Goal: Task Accomplishment & Management: Manage account settings

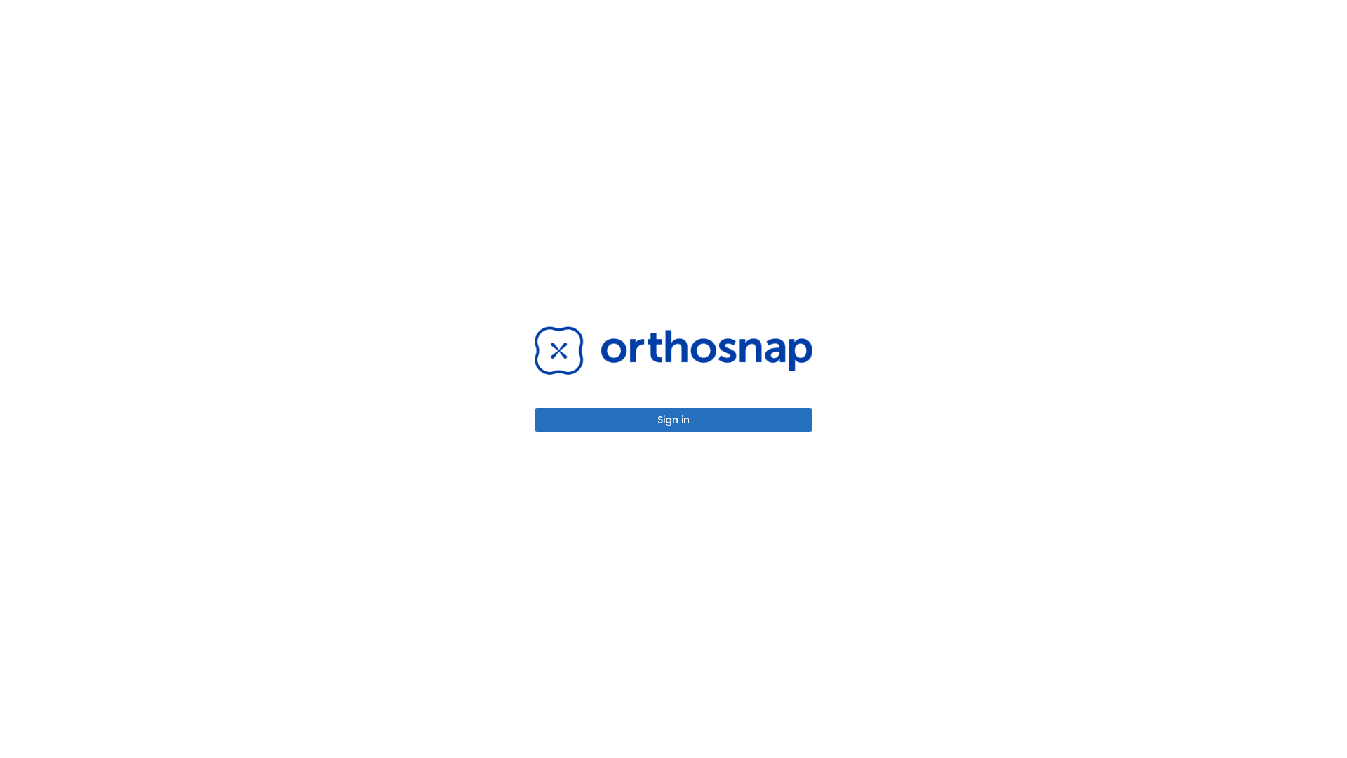
click at [674, 420] on button "Sign in" at bounding box center [674, 419] width 278 height 23
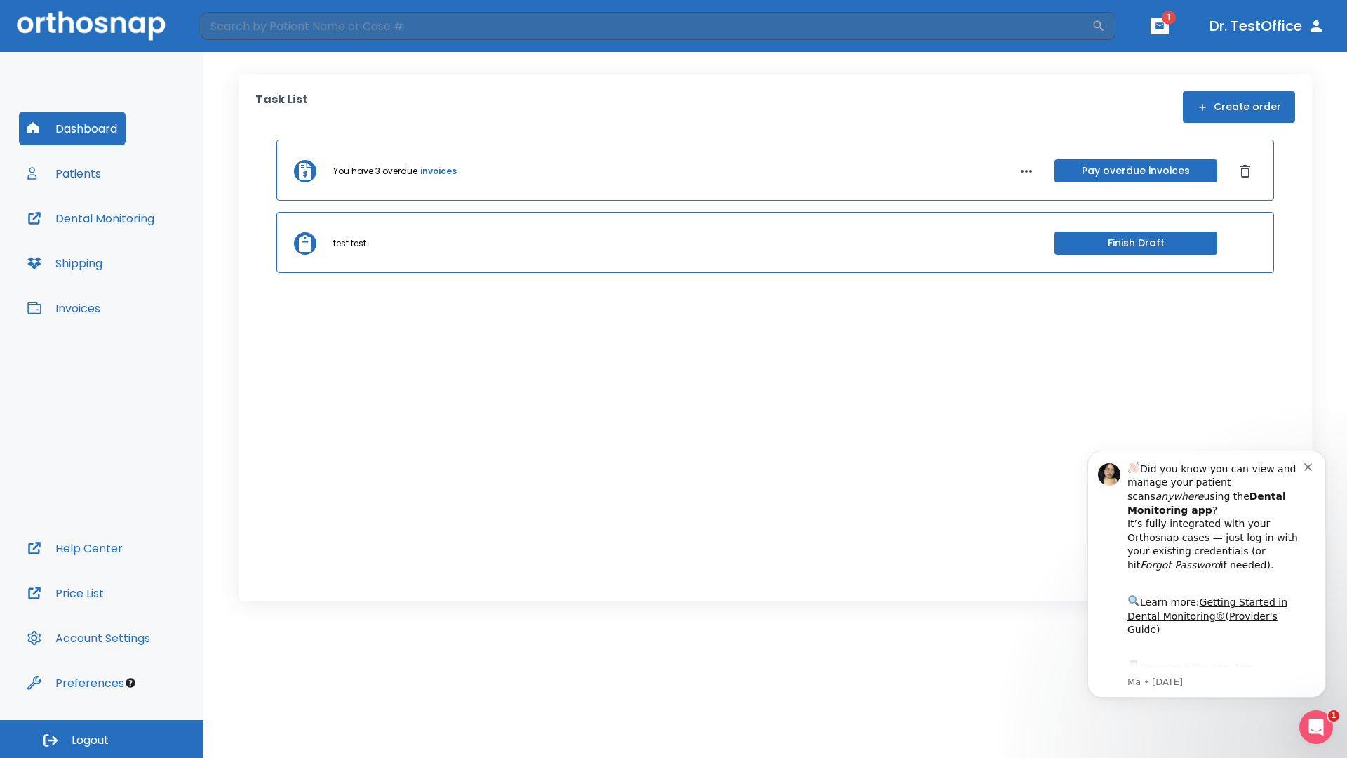
click at [102, 739] on span "Logout" at bounding box center [90, 740] width 37 height 15
